Goal: Ask a question: Seek information or help from site administrators or community

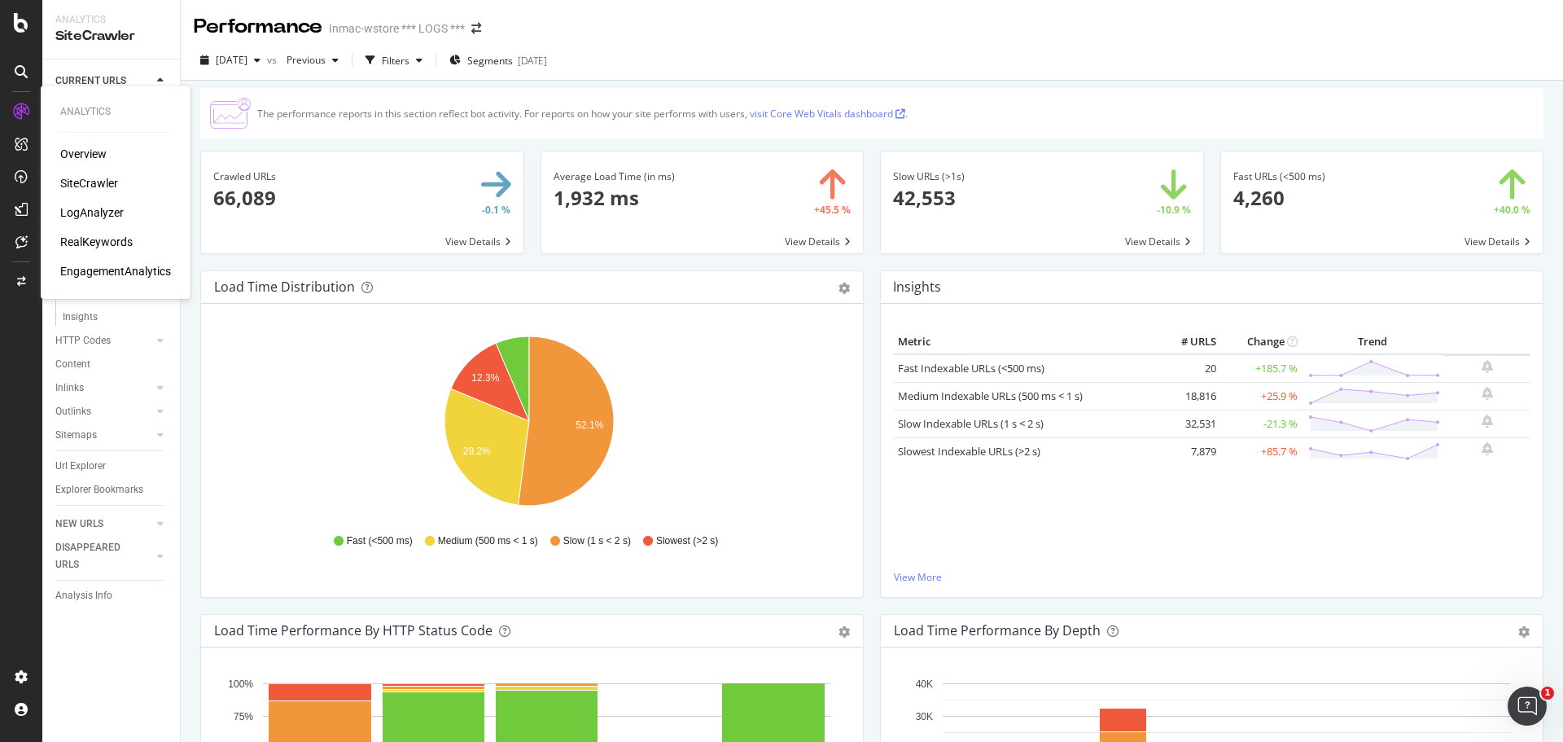
click at [94, 178] on div "SiteCrawler" at bounding box center [89, 183] width 58 height 16
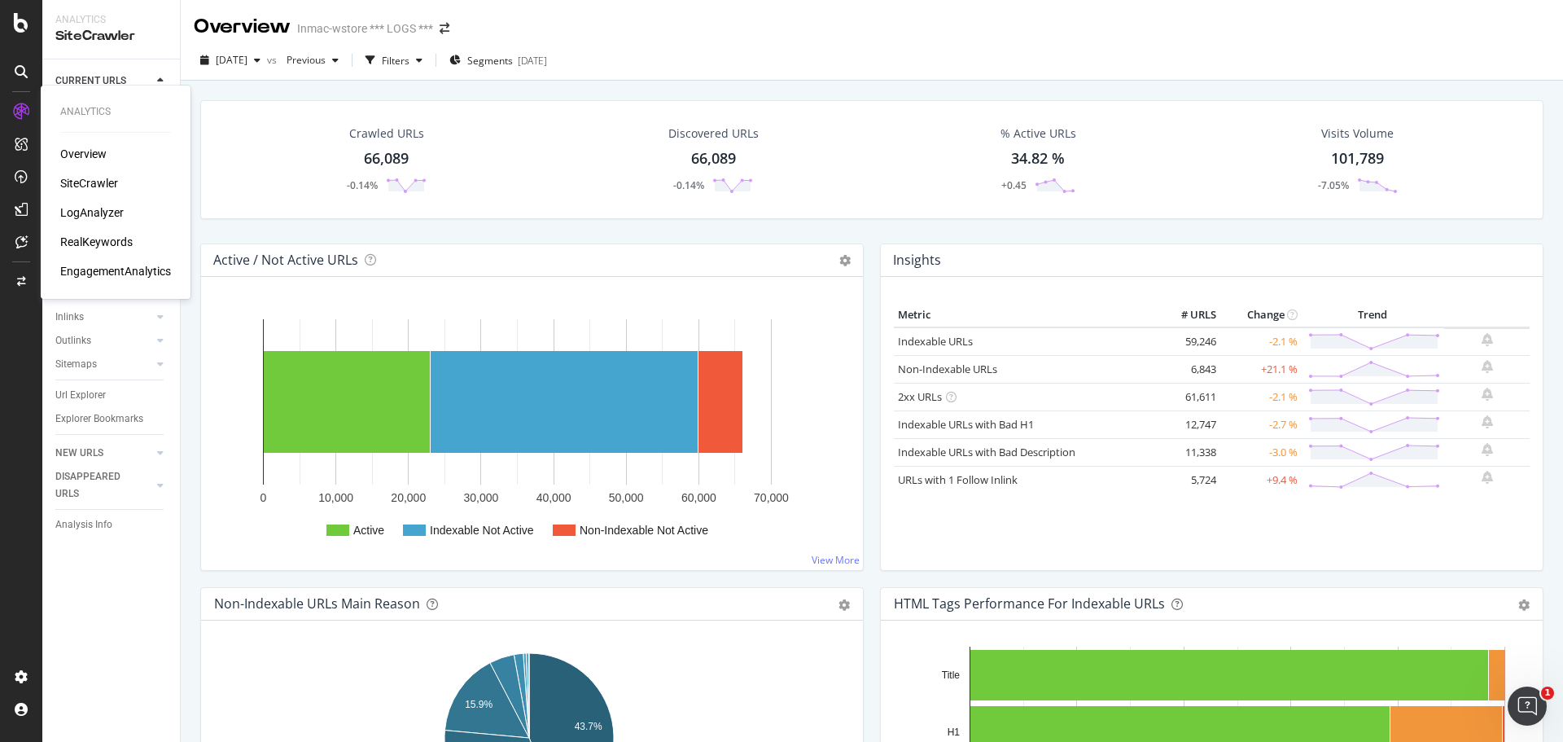
click at [112, 239] on div "RealKeywords" at bounding box center [96, 242] width 72 height 16
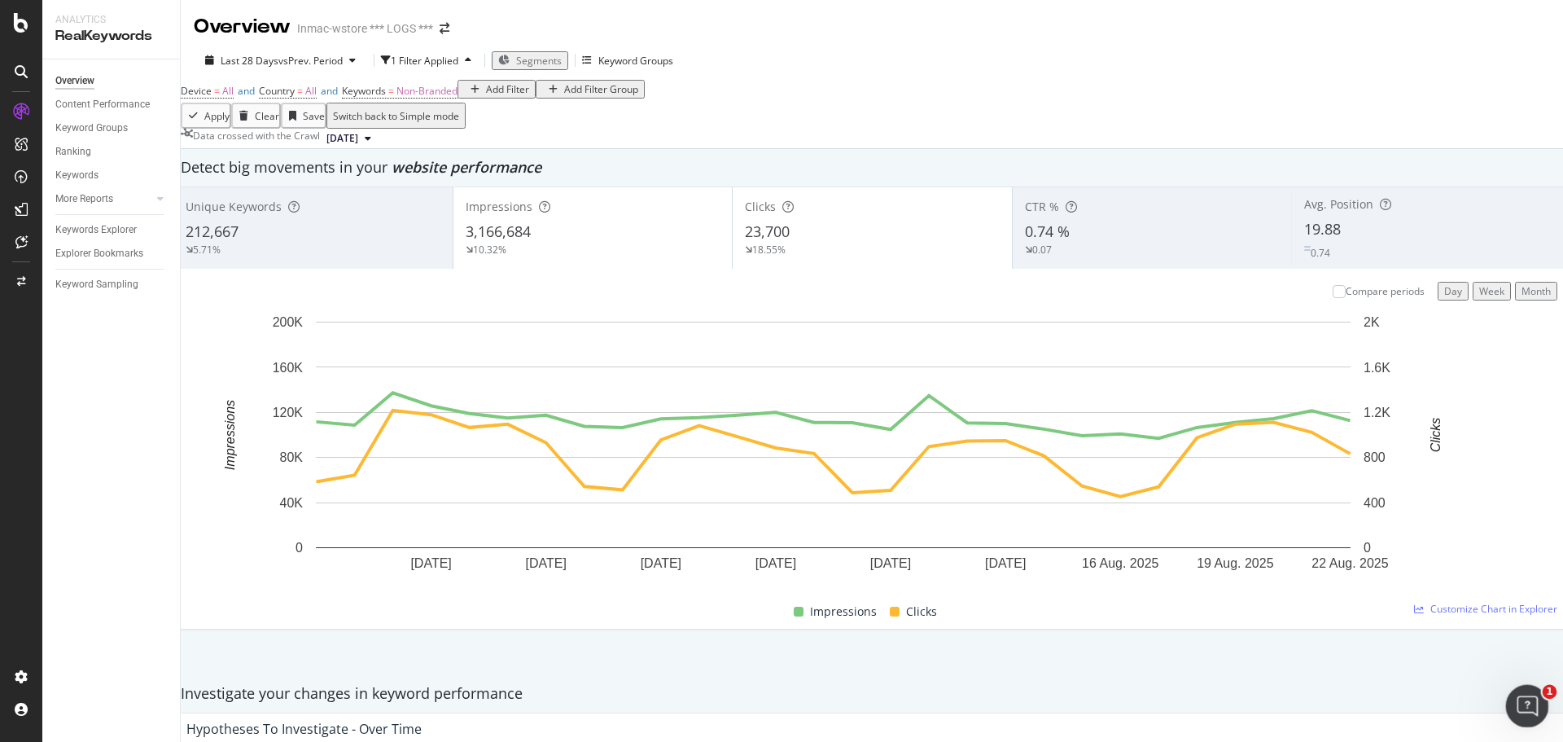
click at [1534, 719] on div "Ouvrir le Messenger Intercom" at bounding box center [1525, 704] width 54 height 54
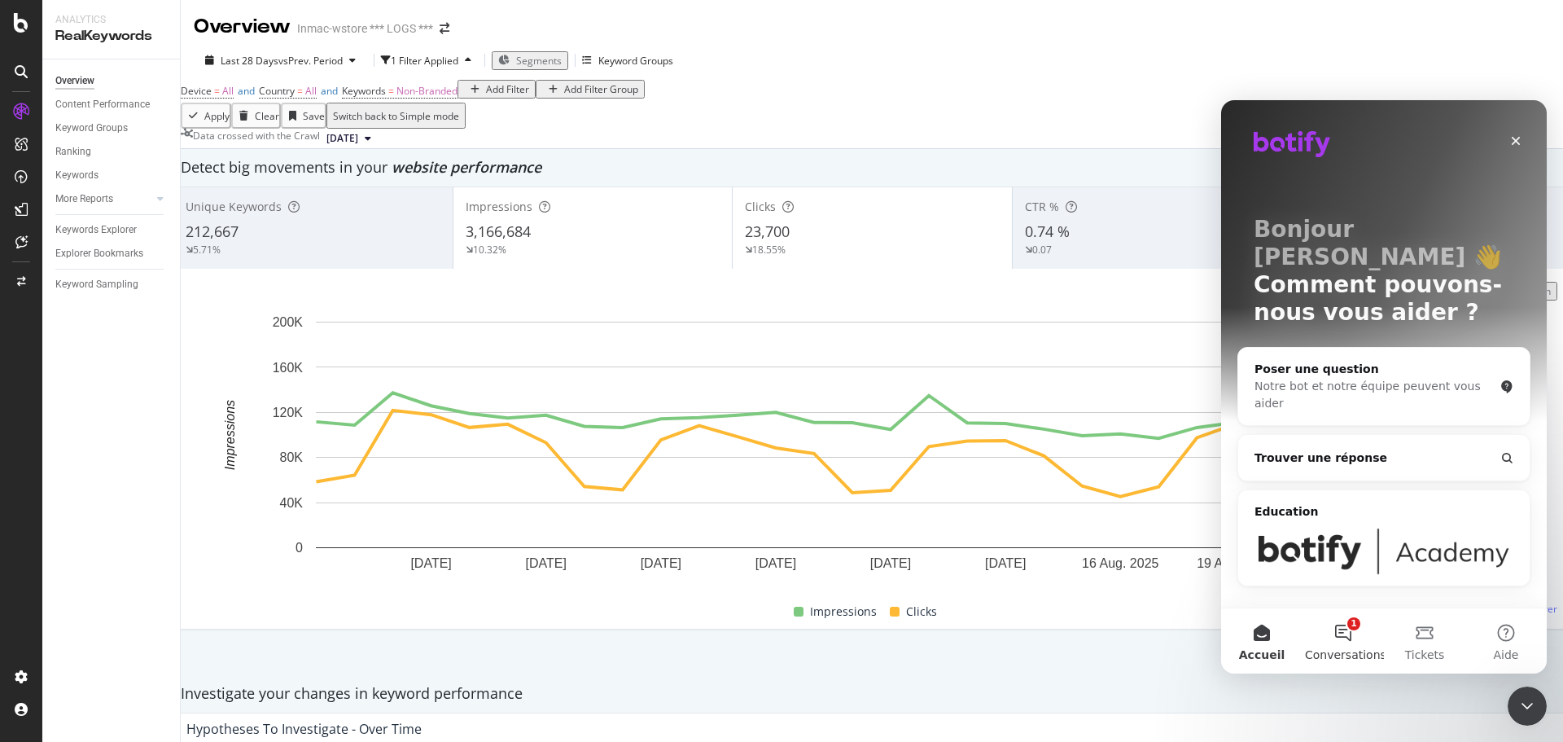
click at [1350, 639] on button "1 Conversations" at bounding box center [1343, 640] width 81 height 65
click at [1360, 563] on button "Envoyez-nous un message" at bounding box center [1384, 575] width 222 height 33
click at [1360, 598] on div "Bonjour Josias 👋 Comment pouvons-nous vous aider ? Poser une question Notre bot…" at bounding box center [1384, 353] width 326 height 507
click at [1368, 361] on div "Poser une question" at bounding box center [1374, 369] width 239 height 17
click at [1328, 361] on div "Poser une question" at bounding box center [1374, 369] width 239 height 17
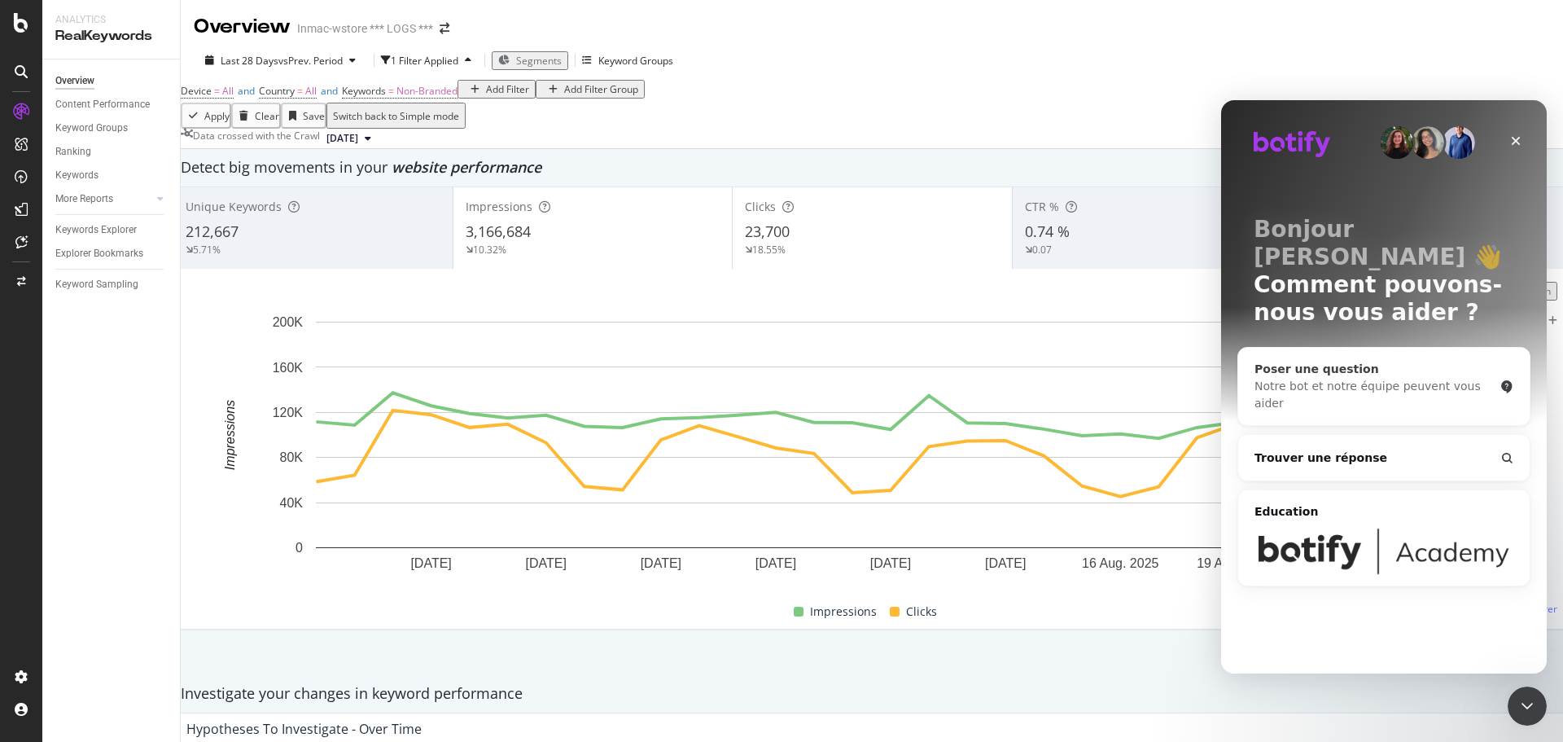
click at [1373, 361] on main "Bonjour Josias 👋 Comment pouvons-nous vous aider ? Poser une question Notre bot…" at bounding box center [1384, 386] width 326 height 573
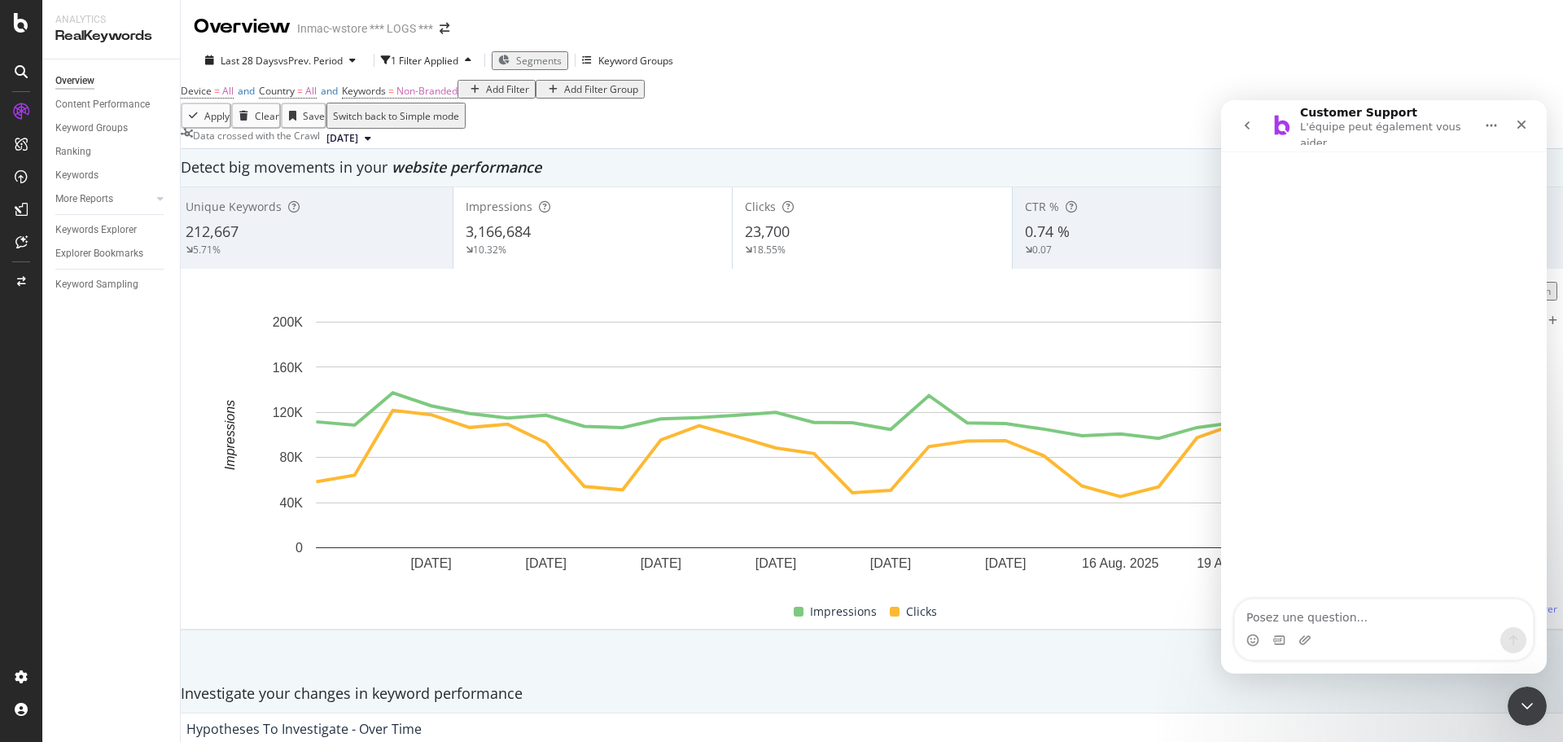
click at [1321, 620] on textarea "Posez une question..." at bounding box center [1384, 613] width 298 height 28
type textarea "f"
type textarea "Bonjour, j'aimerais comparer le pourcentage de page active par catégorie et aus…"
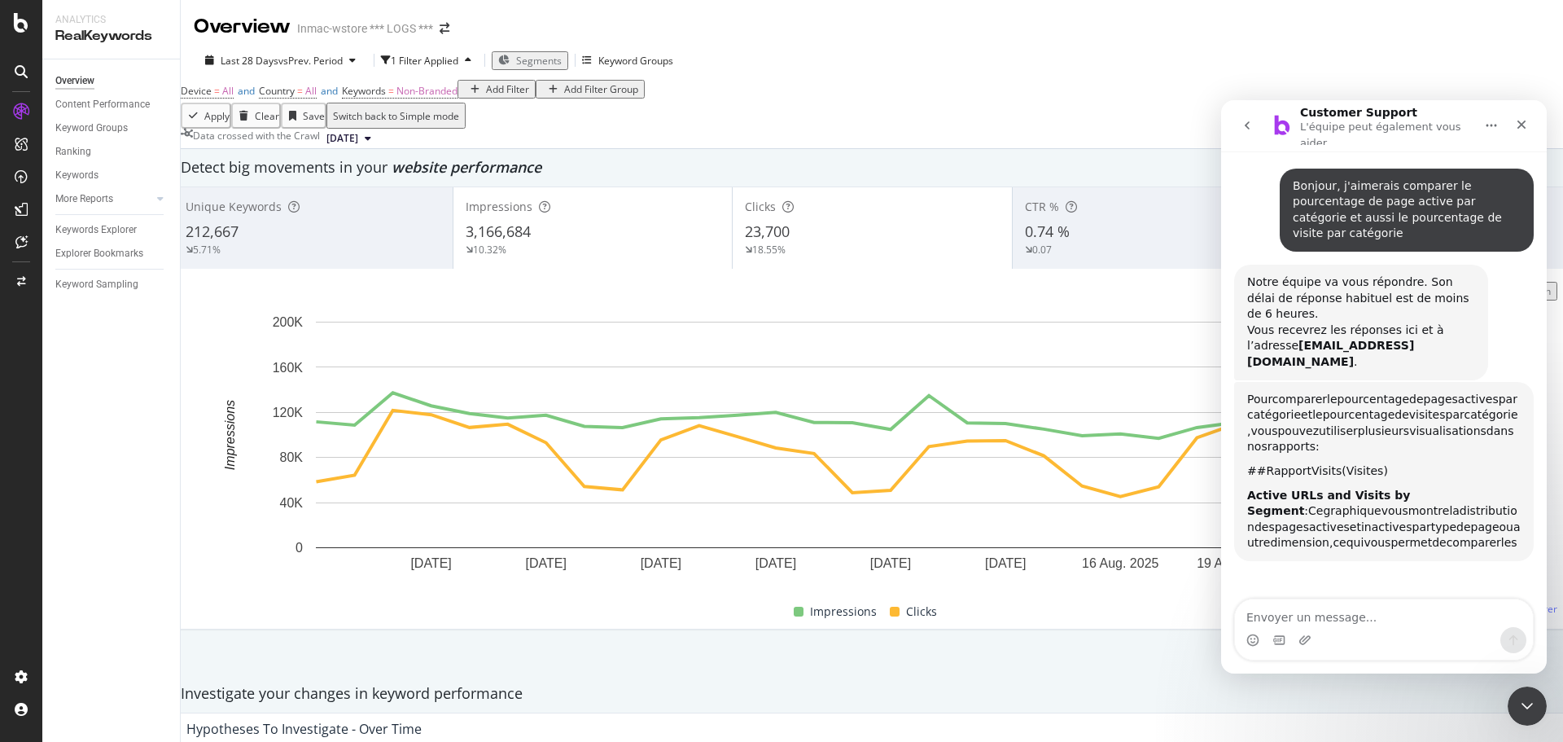
scroll to position [174, 0]
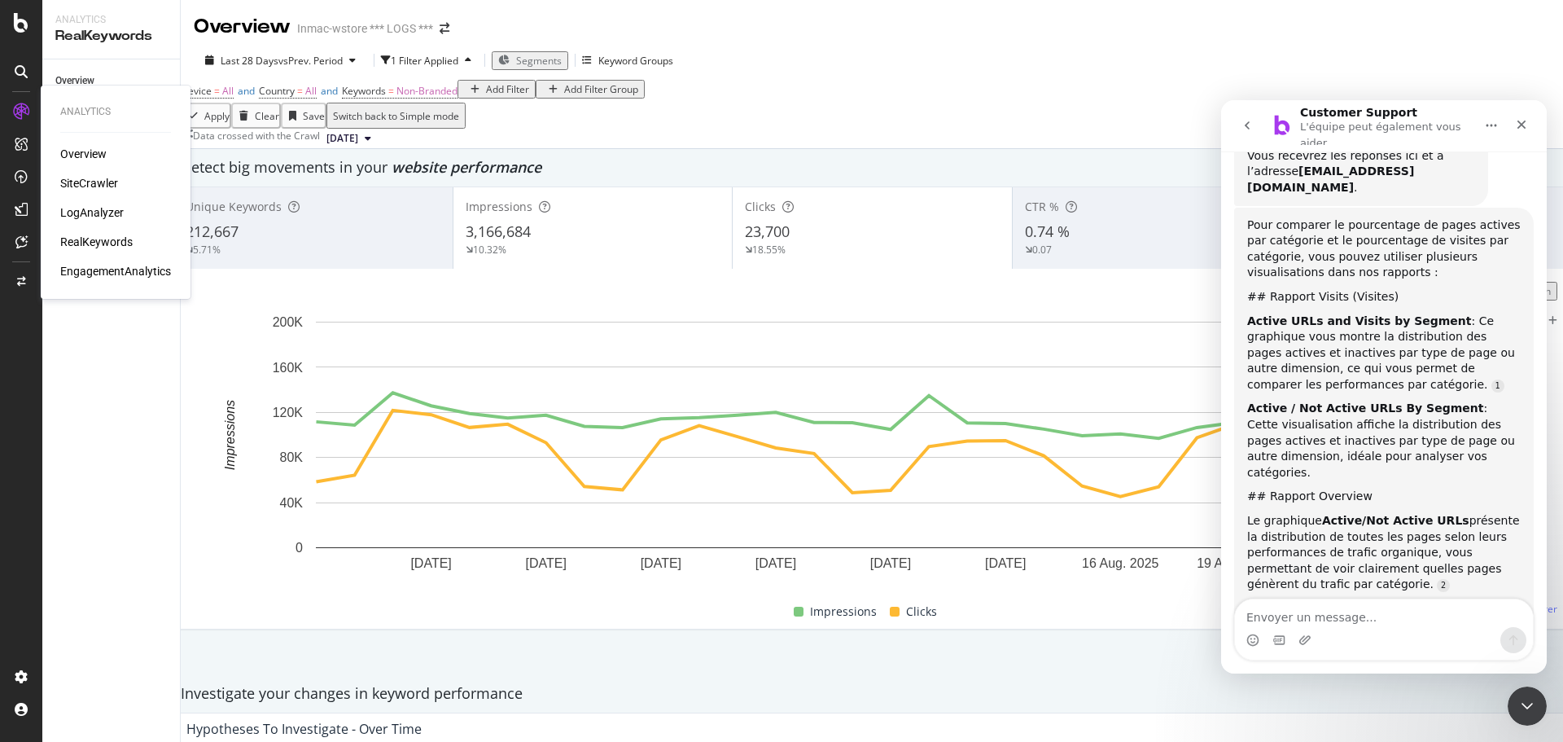
click at [92, 179] on div "SiteCrawler" at bounding box center [89, 183] width 58 height 16
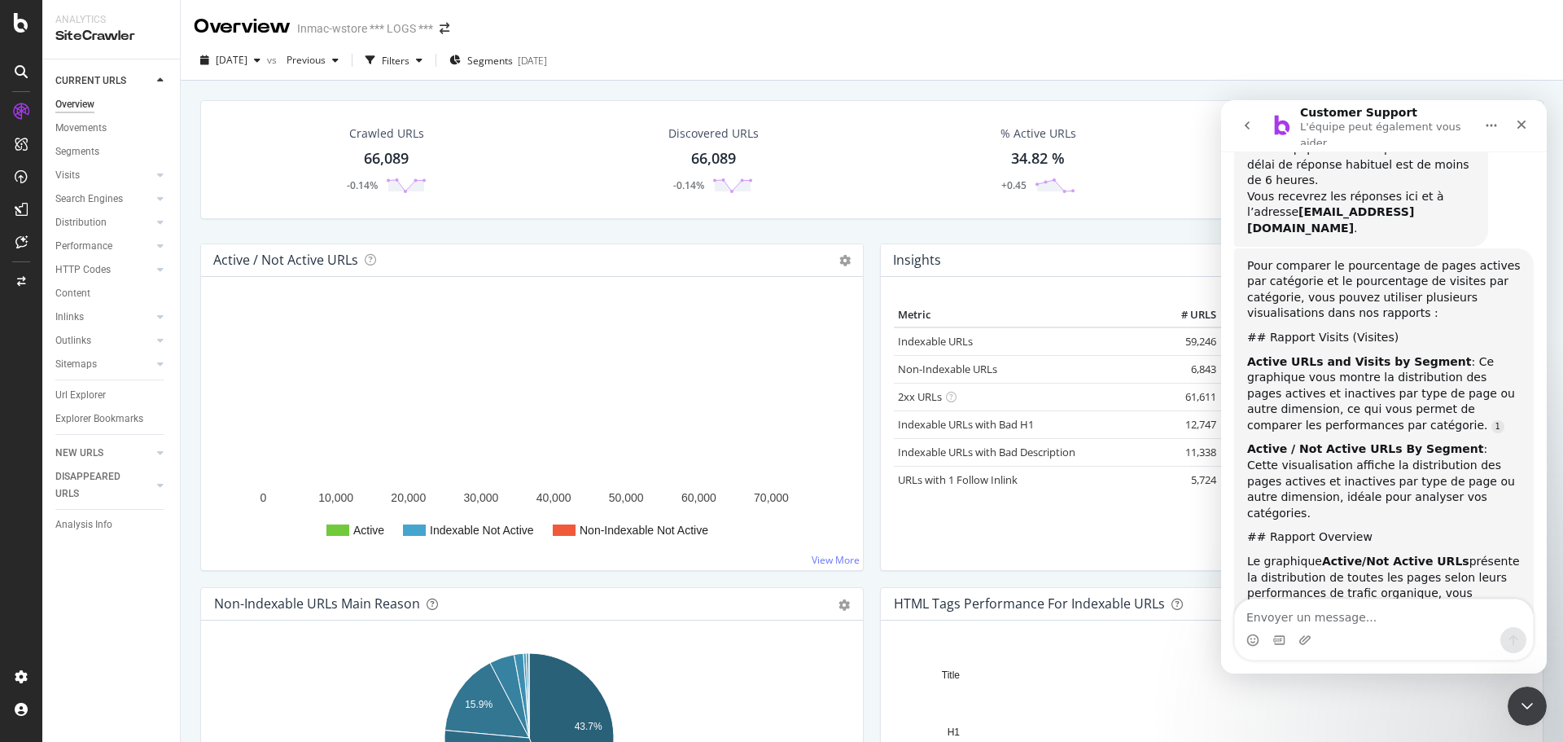
scroll to position [121, 0]
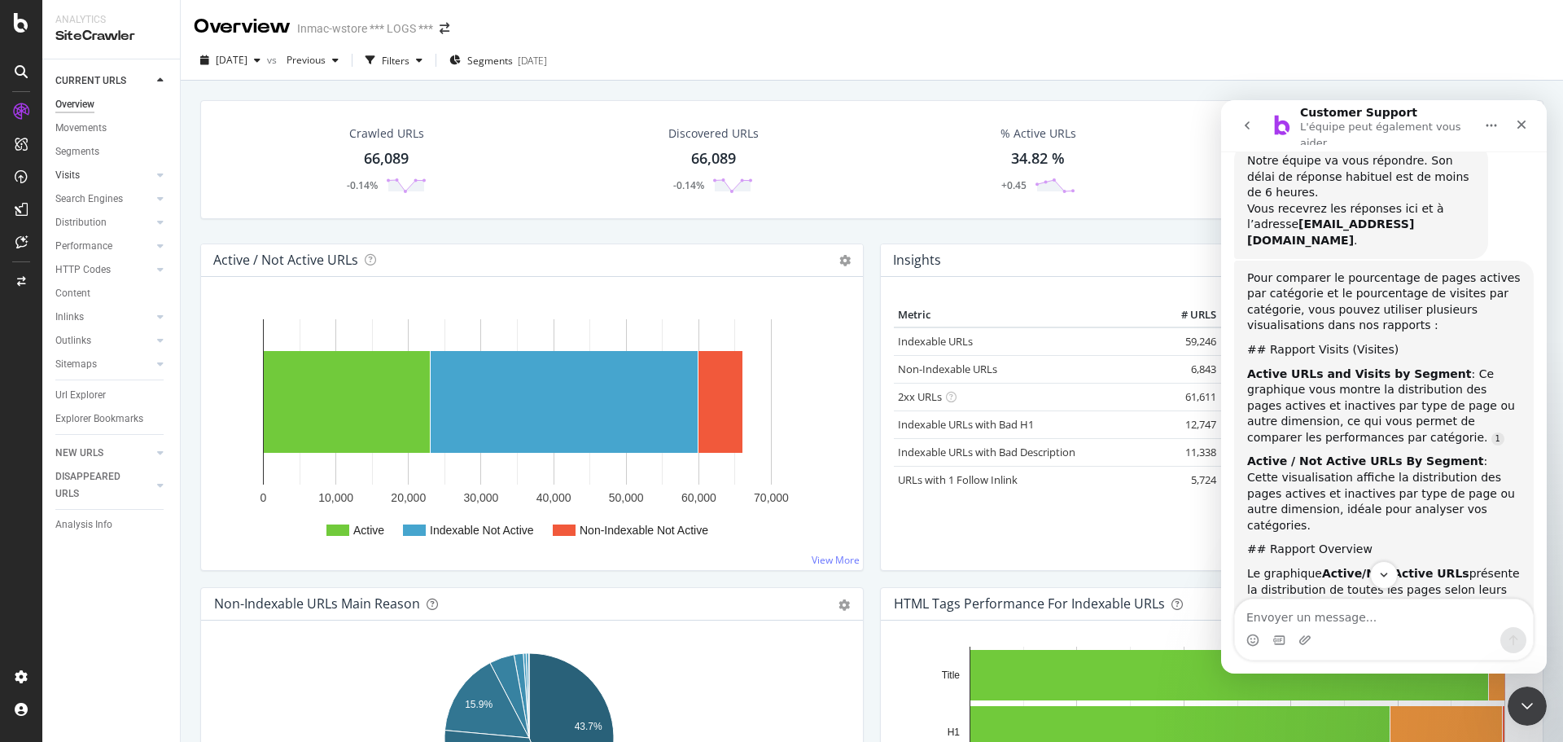
click at [84, 178] on link "Visits" at bounding box center [103, 175] width 97 height 17
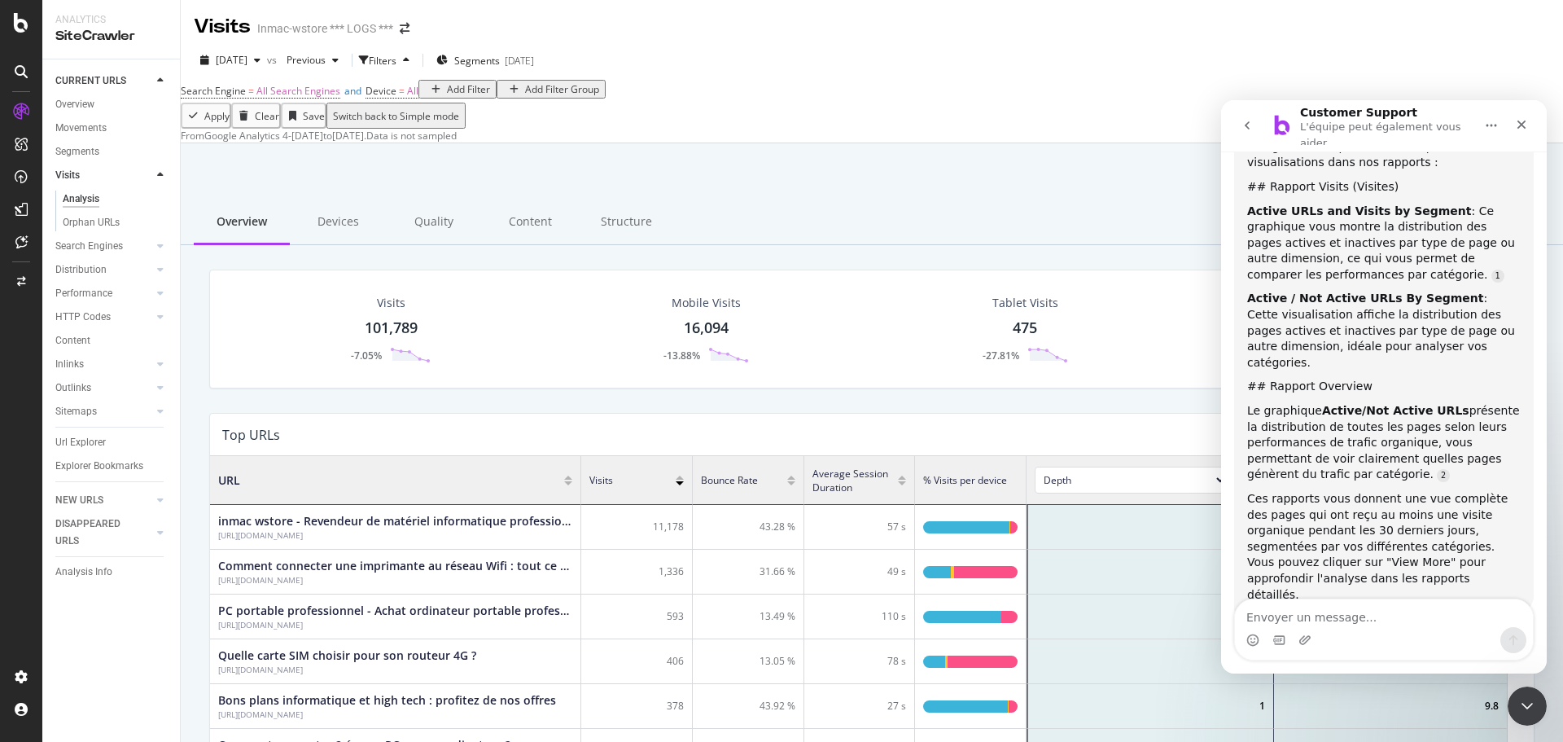
scroll to position [203, 0]
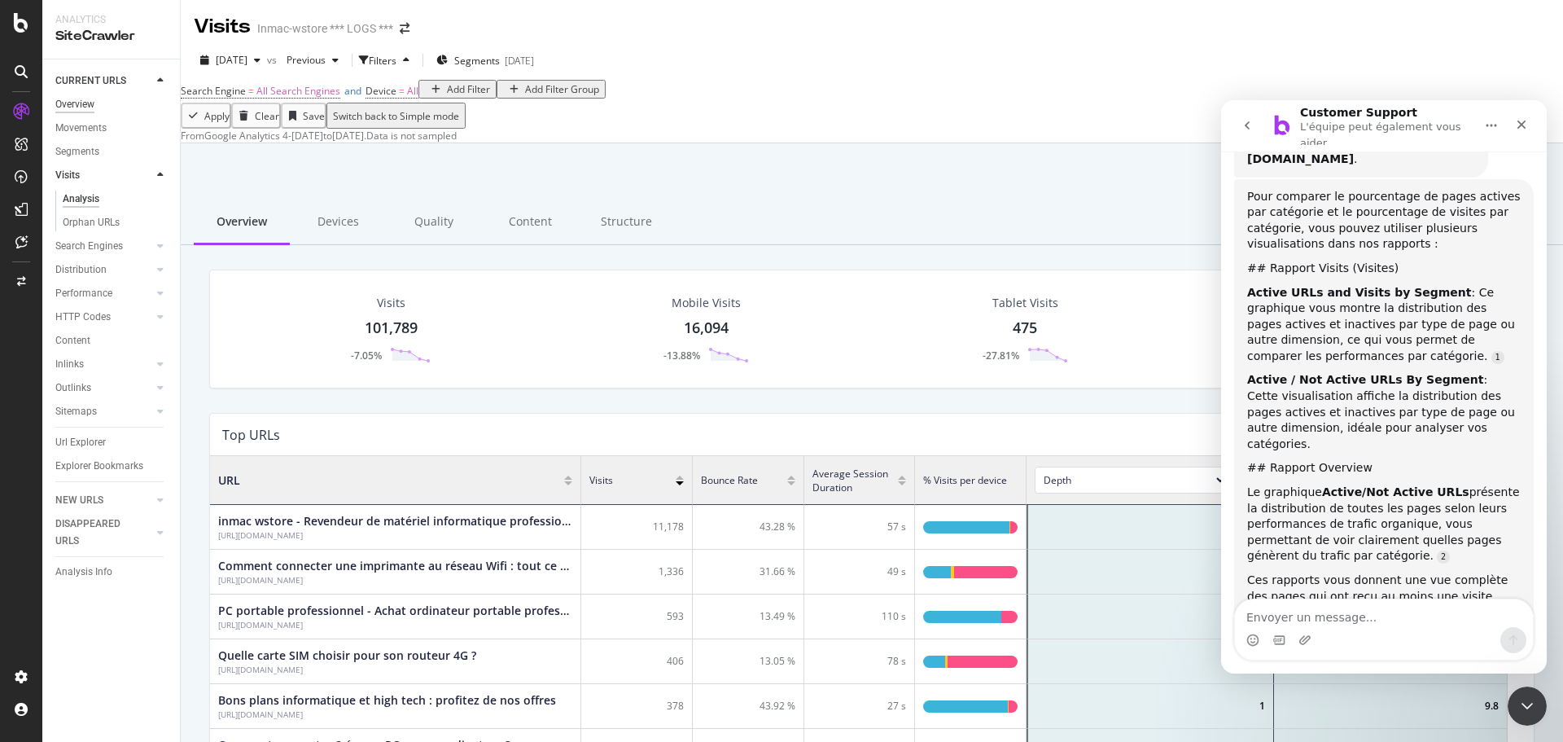
click at [75, 102] on div "Overview" at bounding box center [74, 104] width 39 height 17
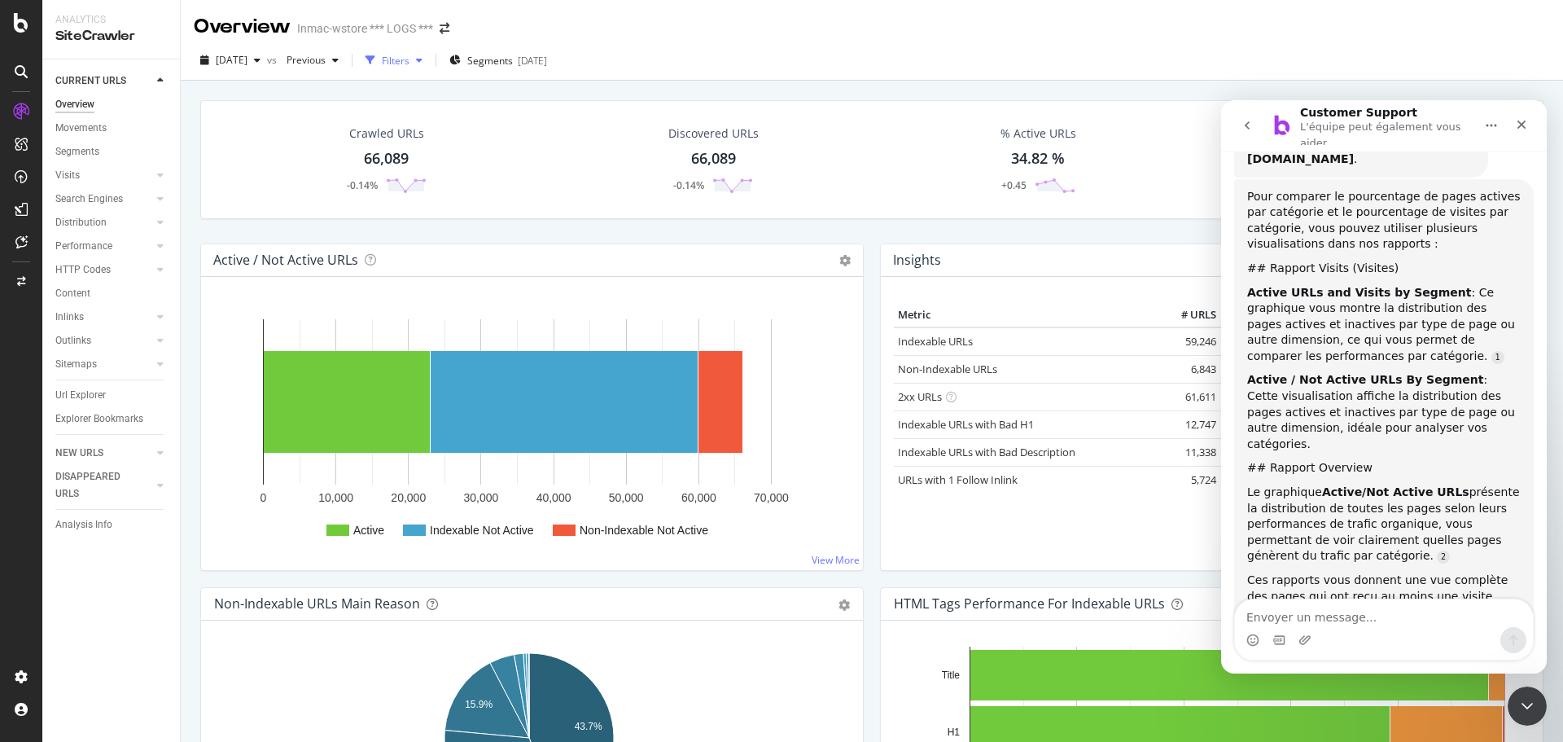
click at [410, 59] on div "Filters" at bounding box center [396, 61] width 28 height 14
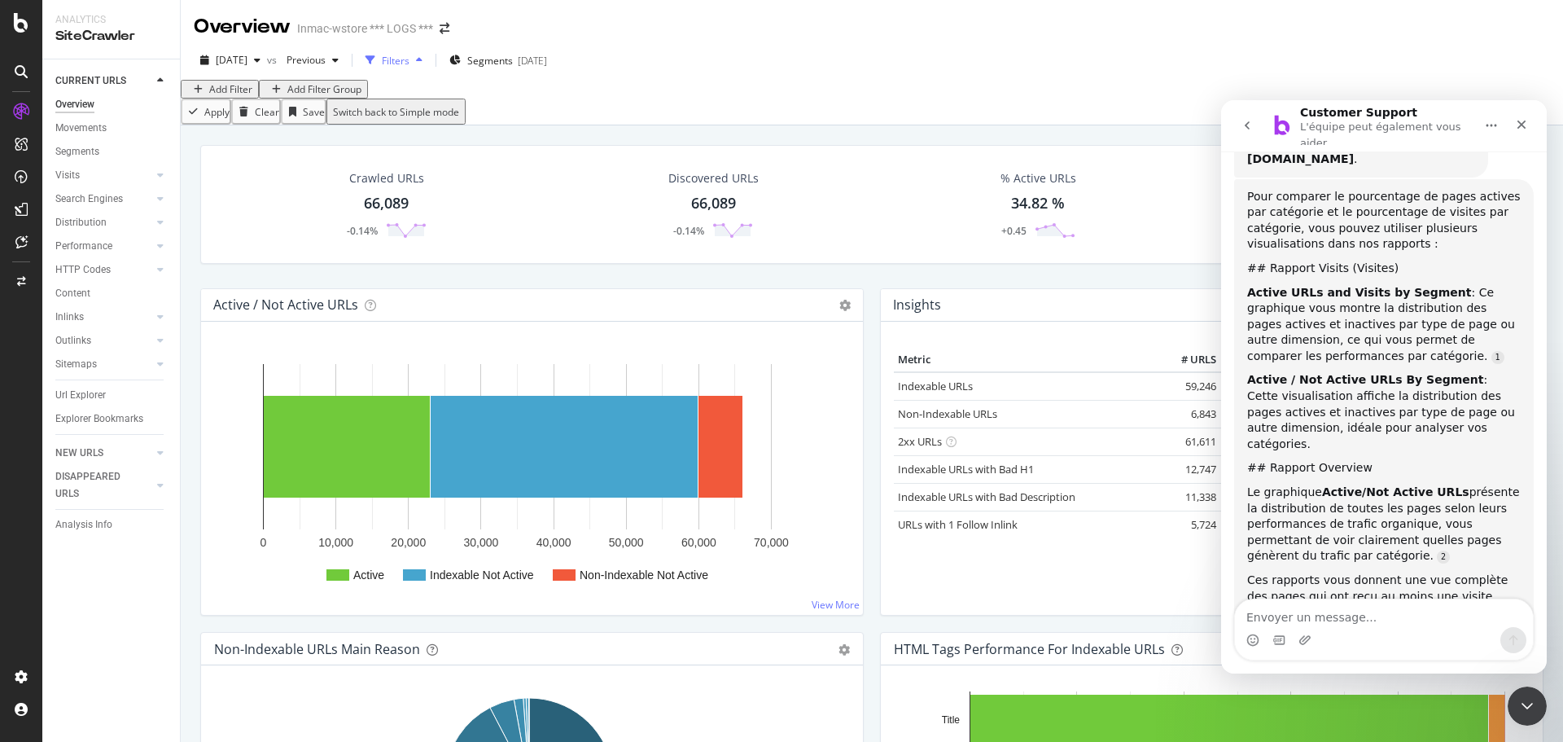
click at [410, 59] on div "Filters" at bounding box center [396, 61] width 28 height 14
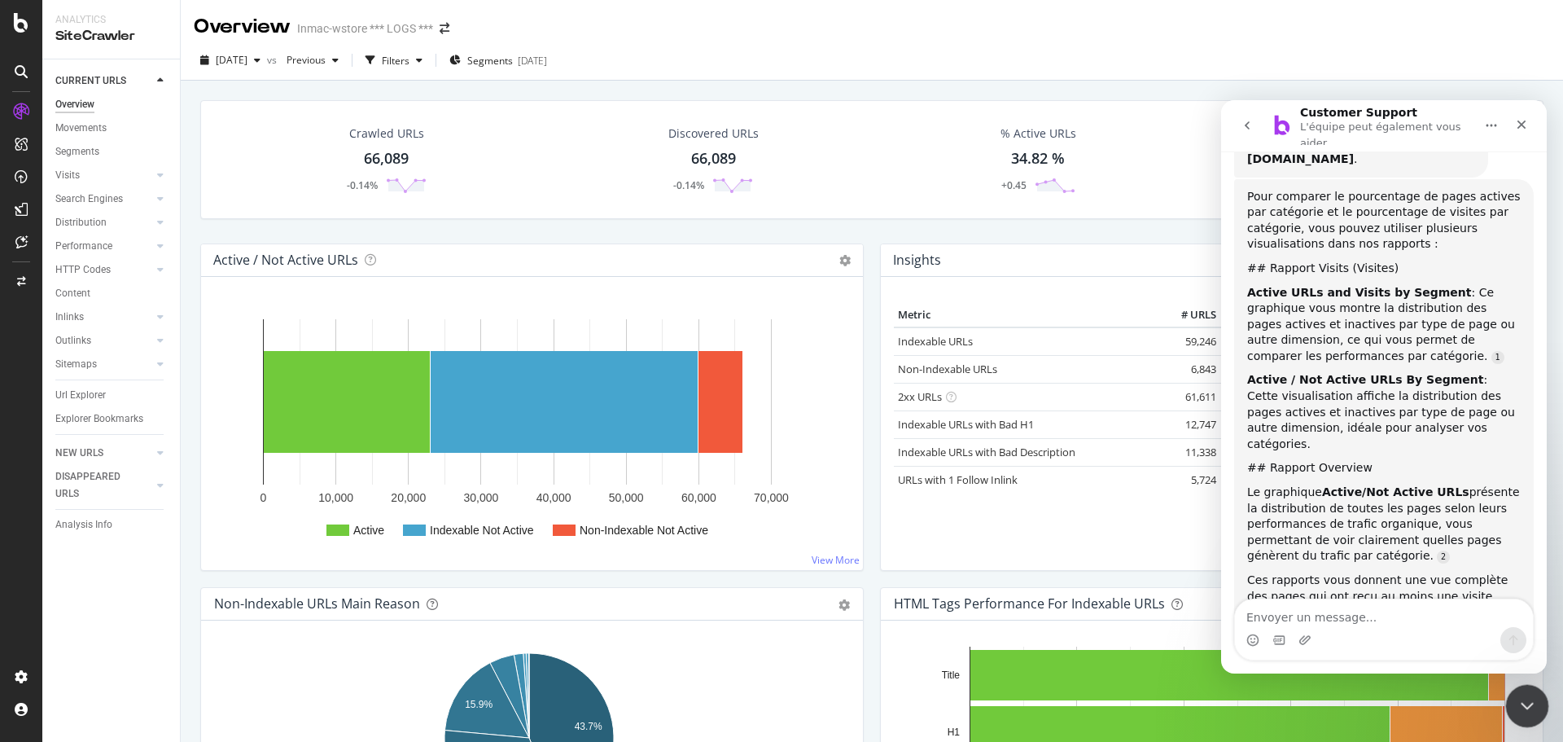
click at [1523, 715] on div "Fermer le Messenger Intercom" at bounding box center [1525, 703] width 39 height 39
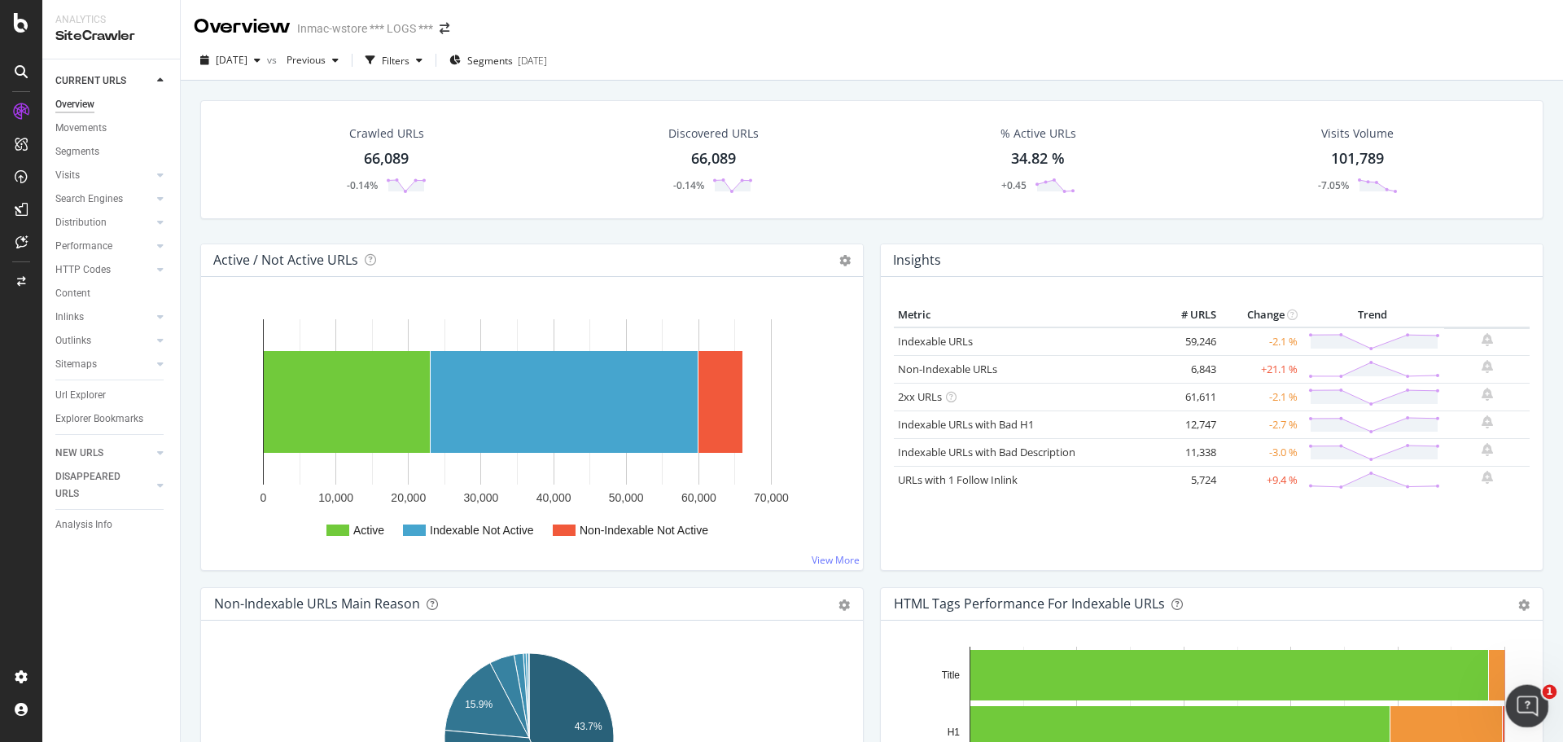
scroll to position [284, 0]
click at [1221, 138] on div "Visits Volume 101,789 -7.05%" at bounding box center [1358, 159] width 322 height 85
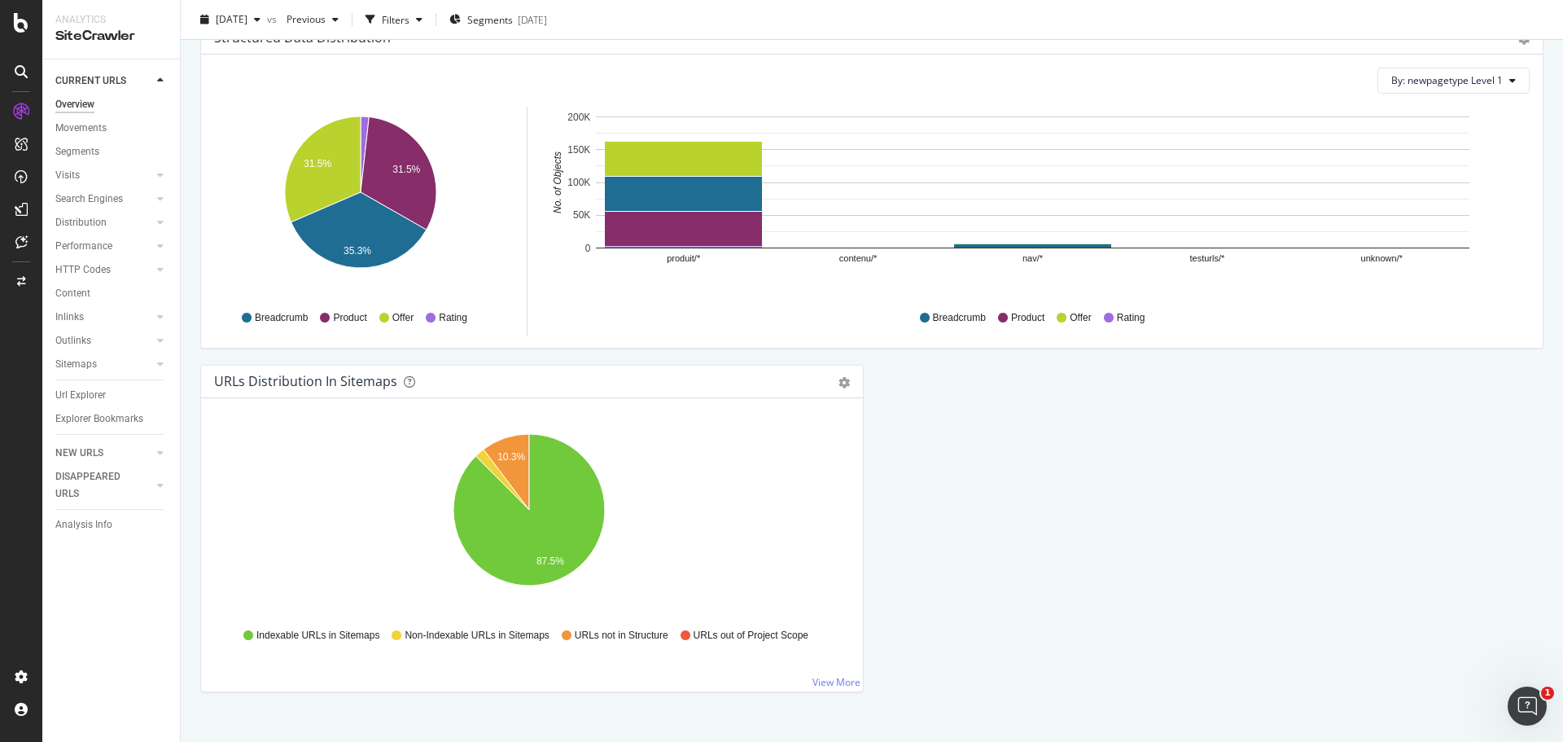
scroll to position [1620, 0]
